Goal: Information Seeking & Learning: Learn about a topic

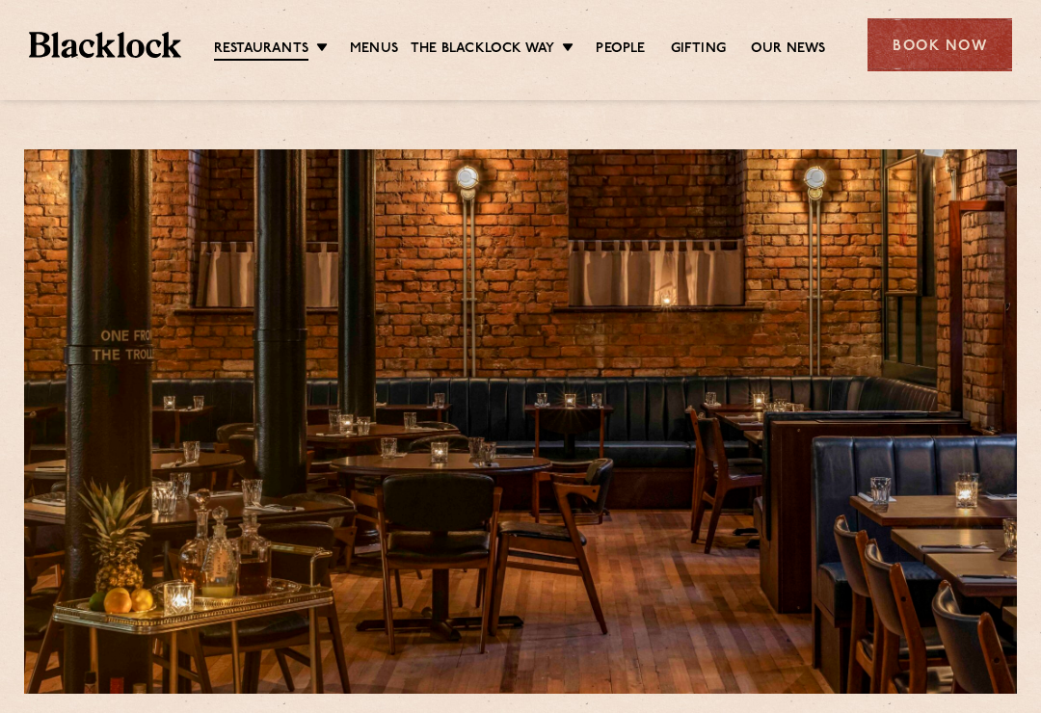
click at [378, 43] on link "Menus" at bounding box center [374, 49] width 48 height 19
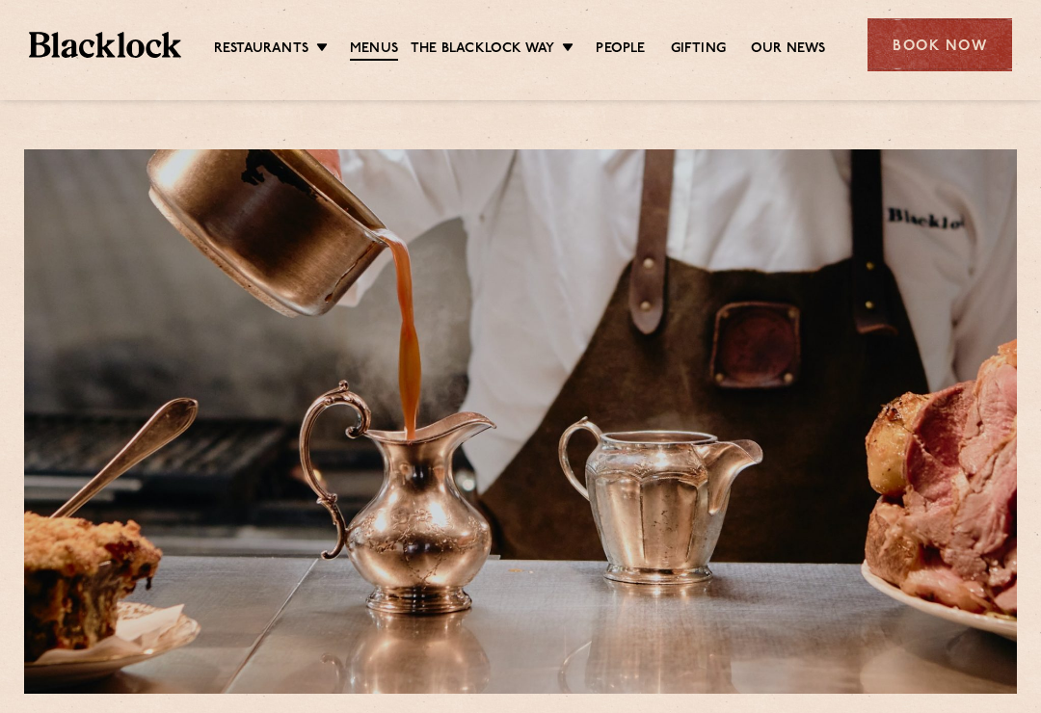
click at [375, 52] on link "Menus" at bounding box center [374, 50] width 48 height 21
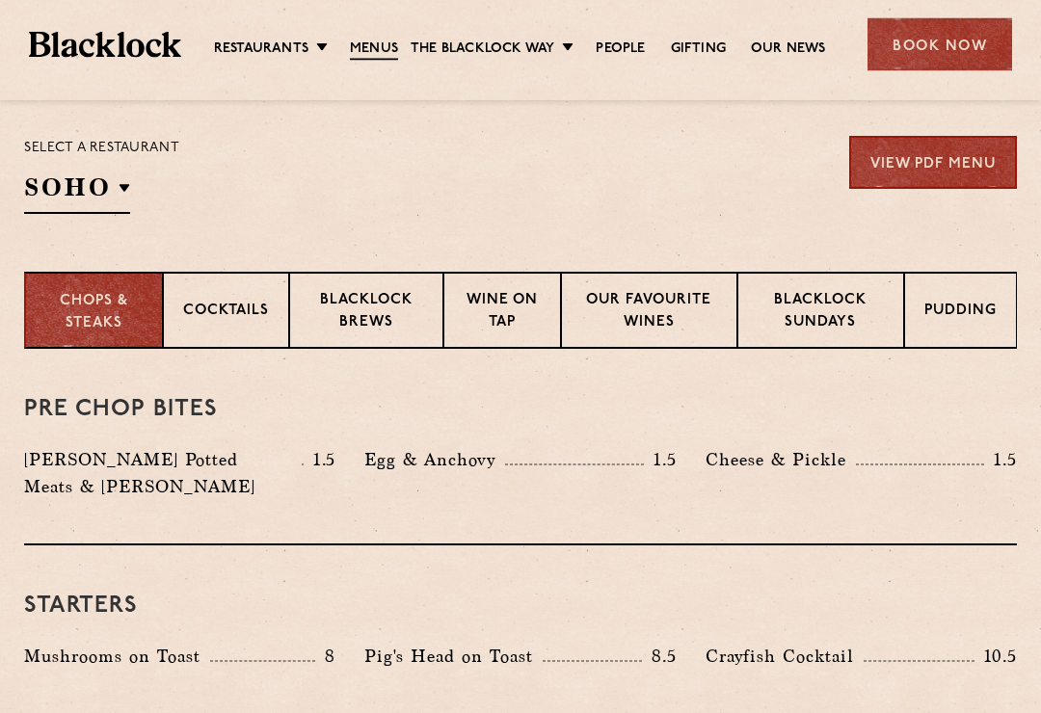
scroll to position [627, 0]
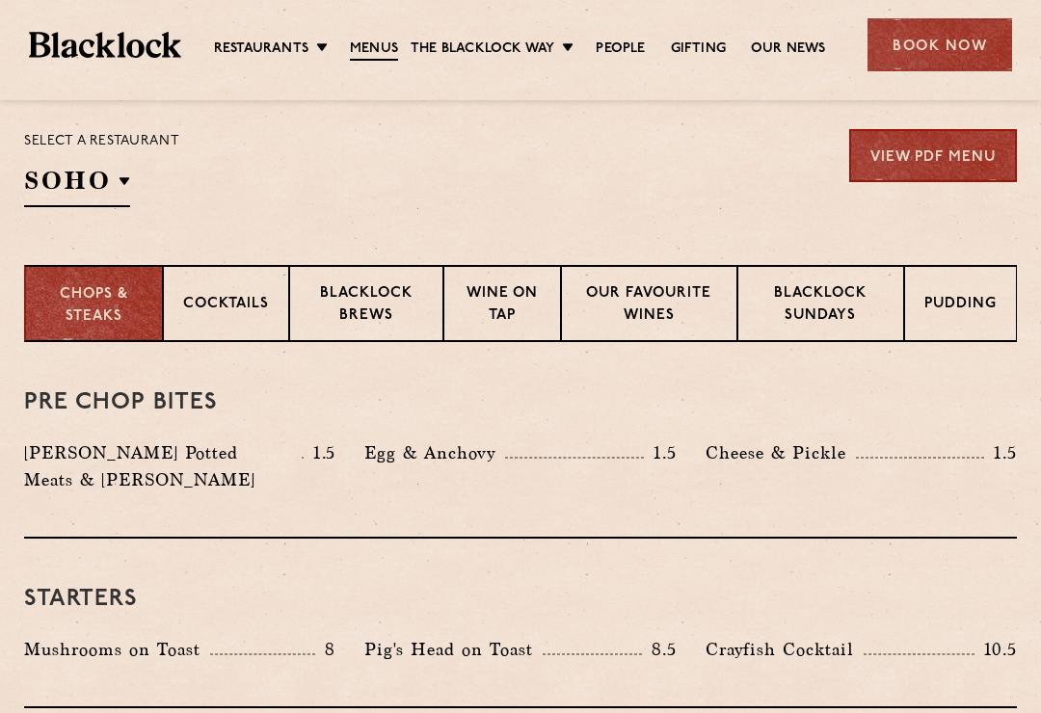
click at [832, 307] on p "Blacklock Sundays" at bounding box center [821, 305] width 126 height 45
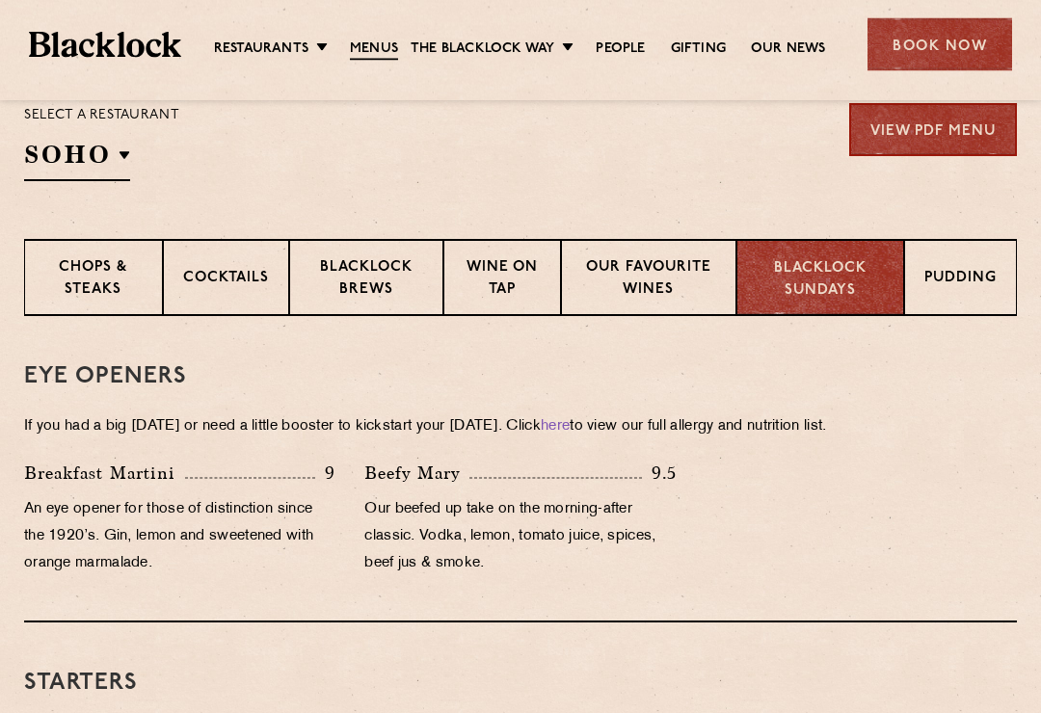
scroll to position [656, 0]
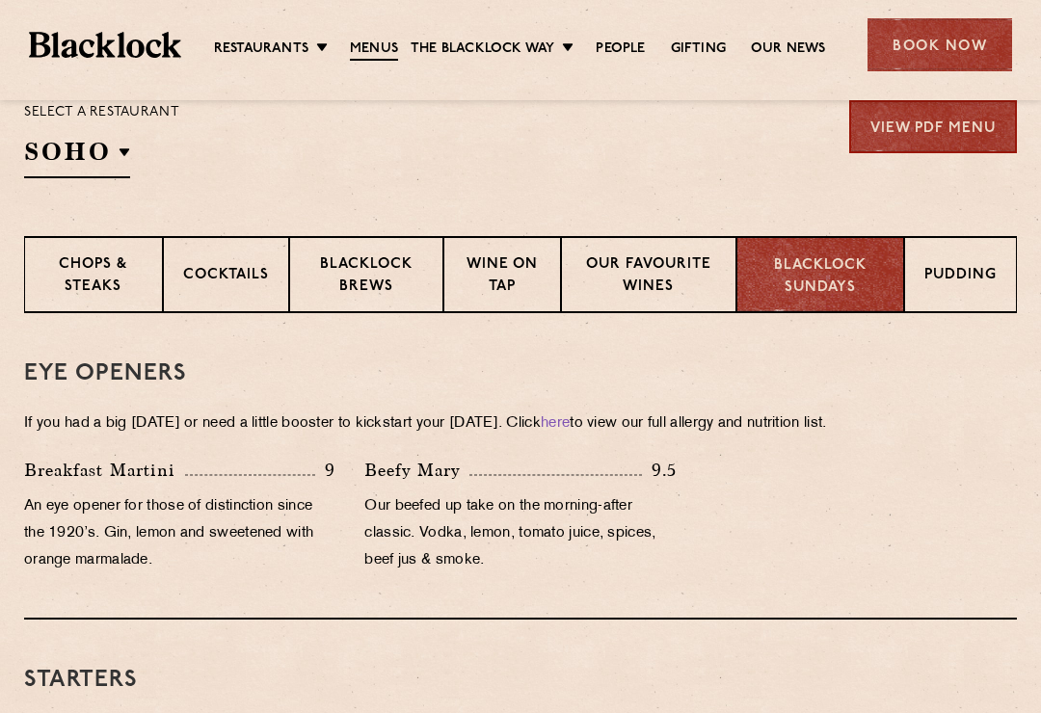
click at [963, 272] on p "Pudding" at bounding box center [960, 277] width 72 height 24
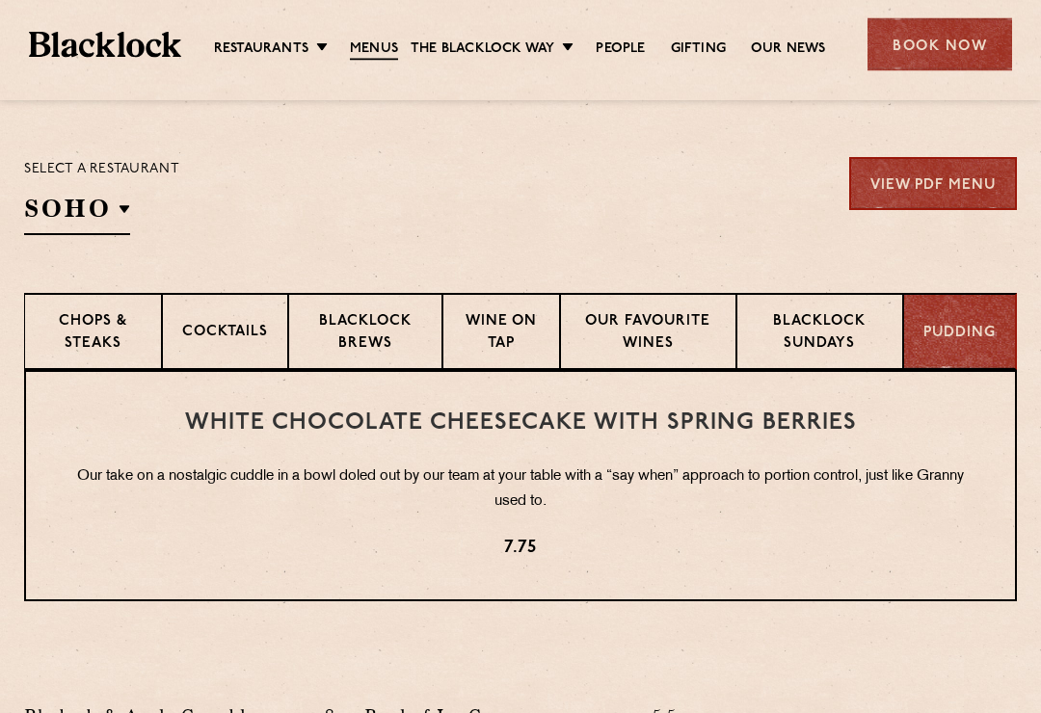
scroll to position [600, 0]
click at [0, 0] on p "[GEOGRAPHIC_DATA]" at bounding box center [0, 0] width 0 height 0
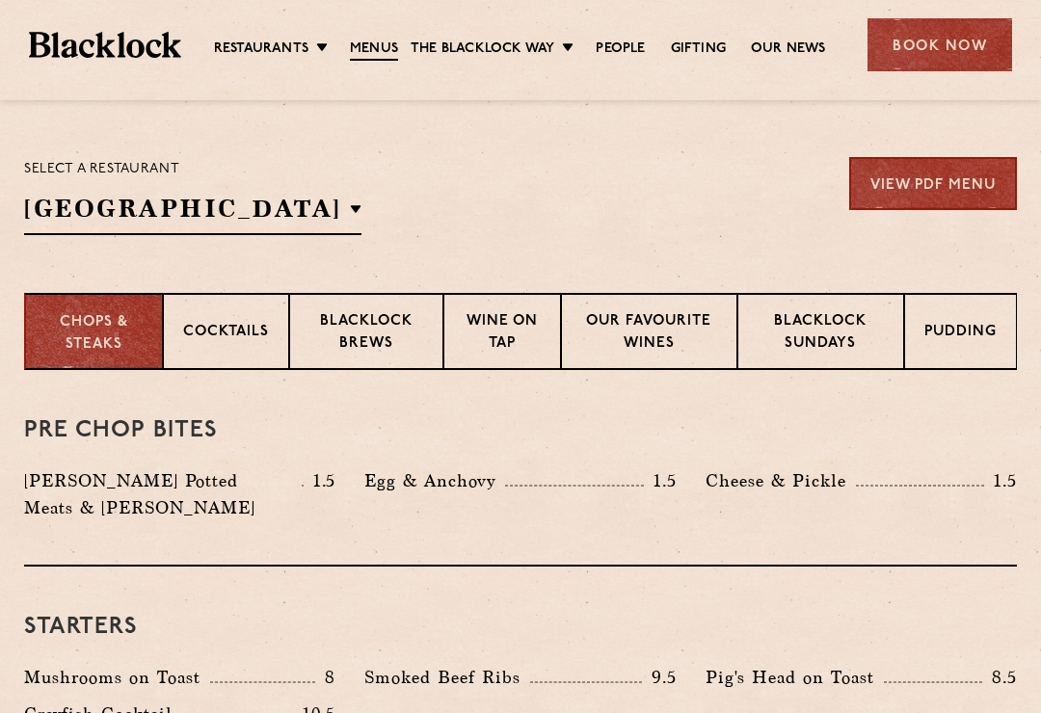
click at [0, 0] on p "[GEOGRAPHIC_DATA]" at bounding box center [0, 0] width 0 height 0
click at [814, 234] on div "Select a restaurant Manchester Soho Birmingham City Shoreditch Covent Garden Ca…" at bounding box center [520, 196] width 993 height 78
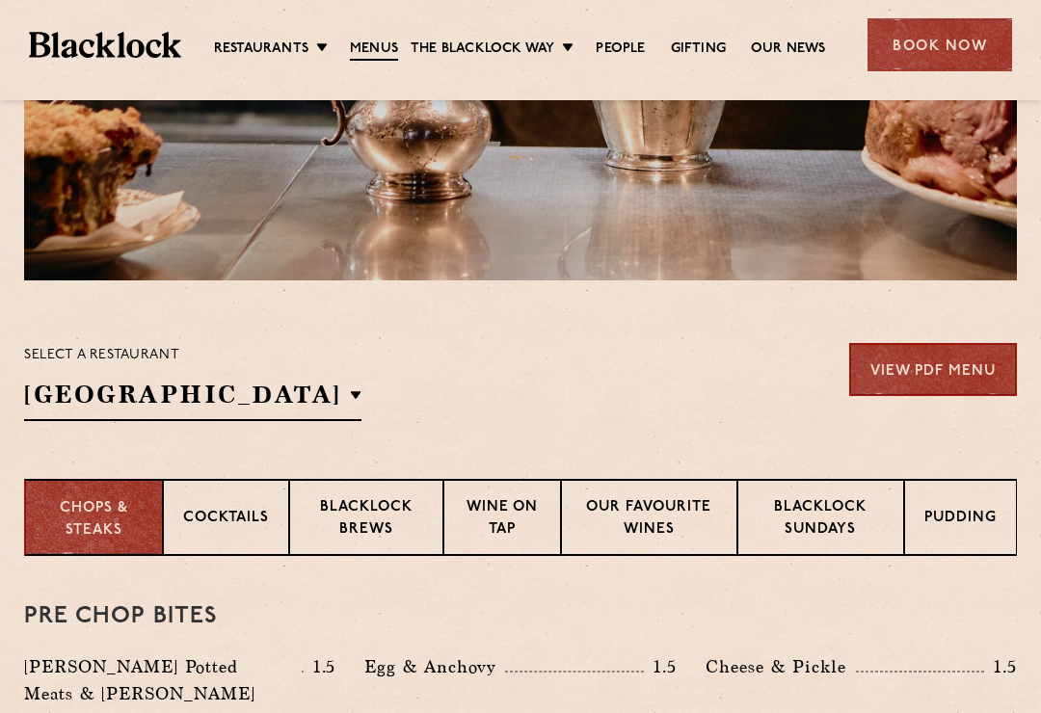
scroll to position [443, 0]
